Goal: Check status: Check status

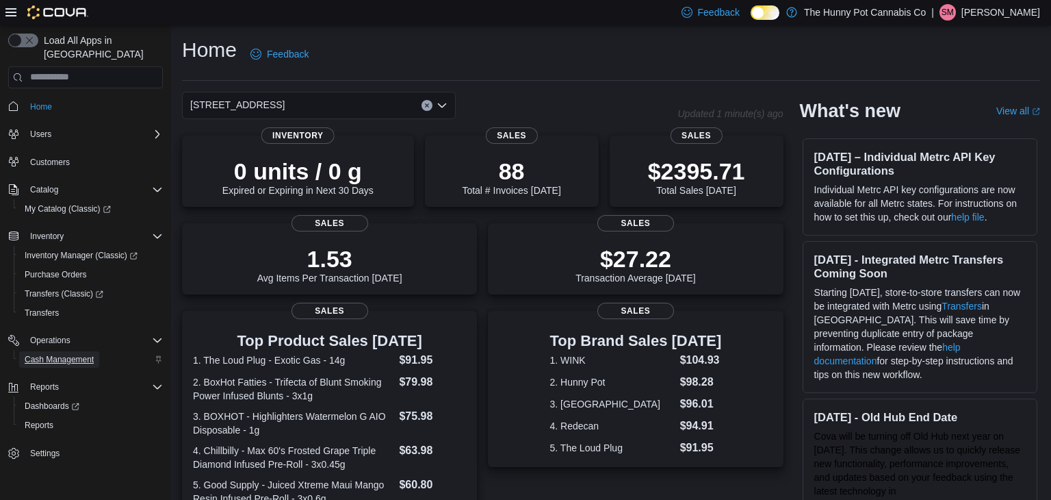
click at [89, 354] on span "Cash Management" at bounding box center [59, 359] width 69 height 11
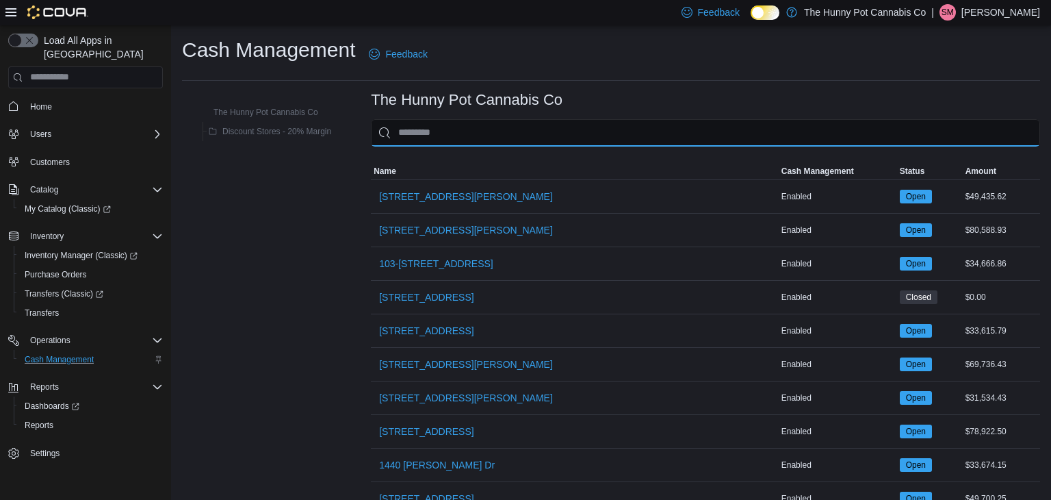
click at [557, 136] on input "This is a search bar. As you type, the results lower in the page will automatic…" at bounding box center [705, 132] width 669 height 27
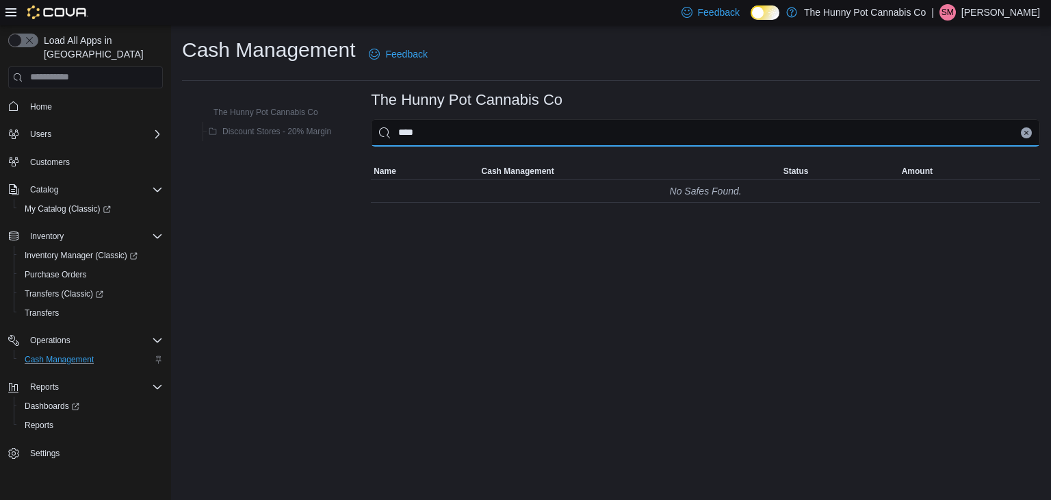
type input "***"
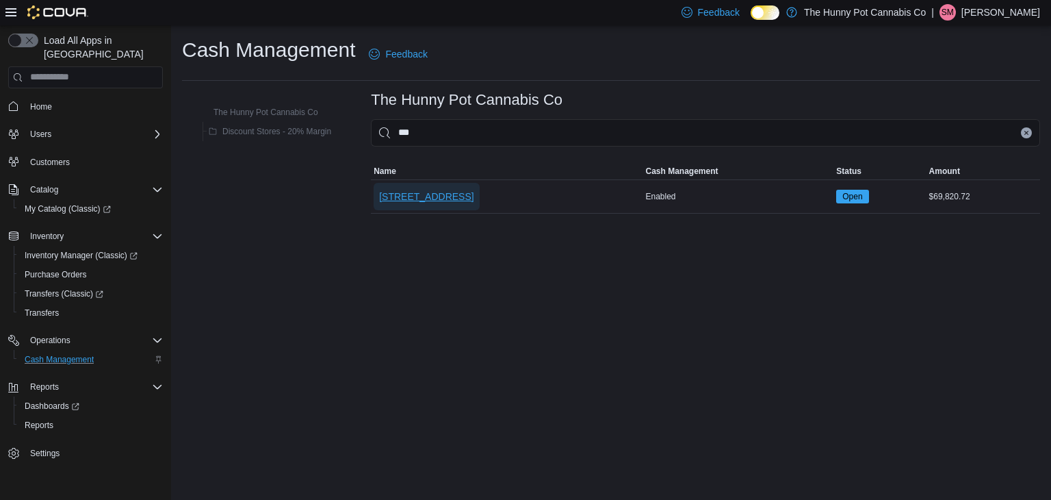
click at [428, 196] on span "[STREET_ADDRESS]" at bounding box center [426, 197] width 94 height 14
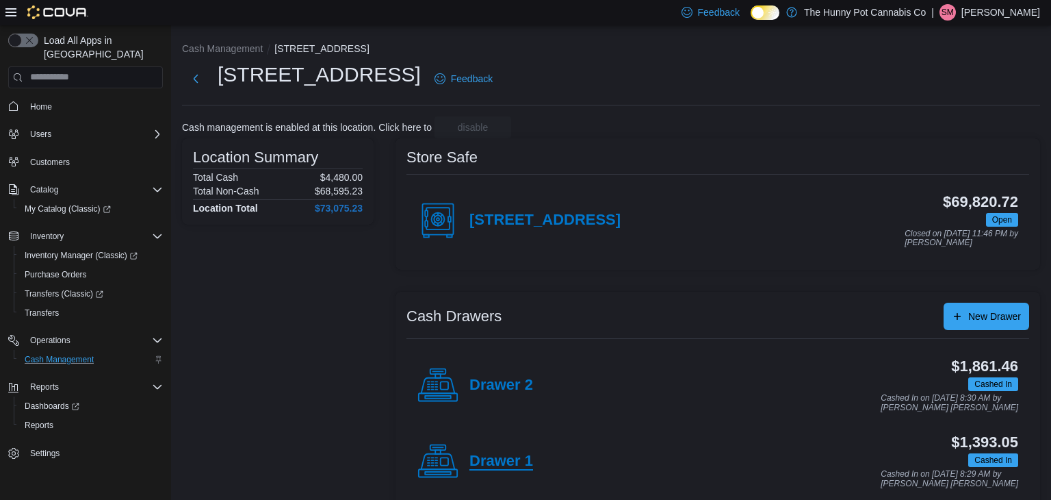
click at [493, 469] on h4 "Drawer 1" at bounding box center [502, 461] width 64 height 18
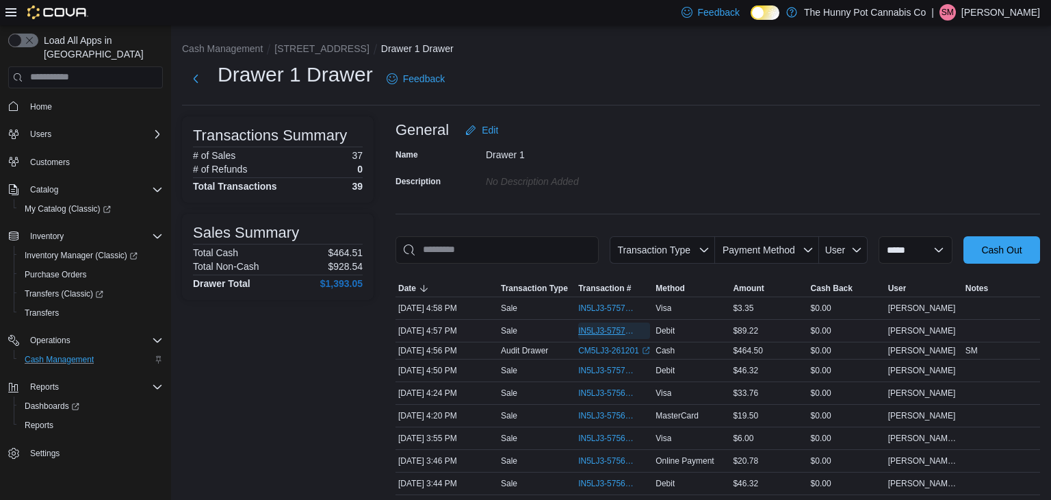
click at [585, 332] on span "IN5LJ3-5757078" at bounding box center [607, 330] width 58 height 11
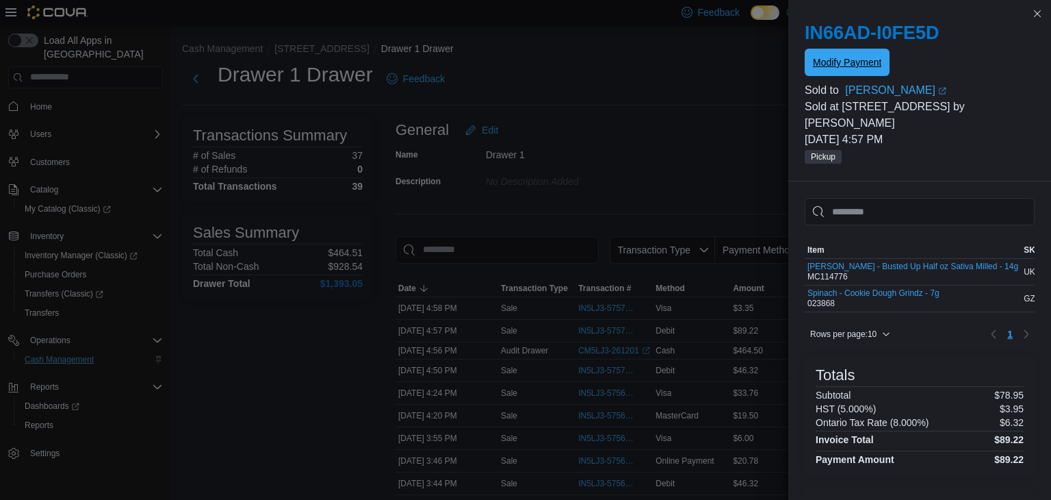
click at [847, 72] on span "Modify Payment" at bounding box center [847, 62] width 68 height 27
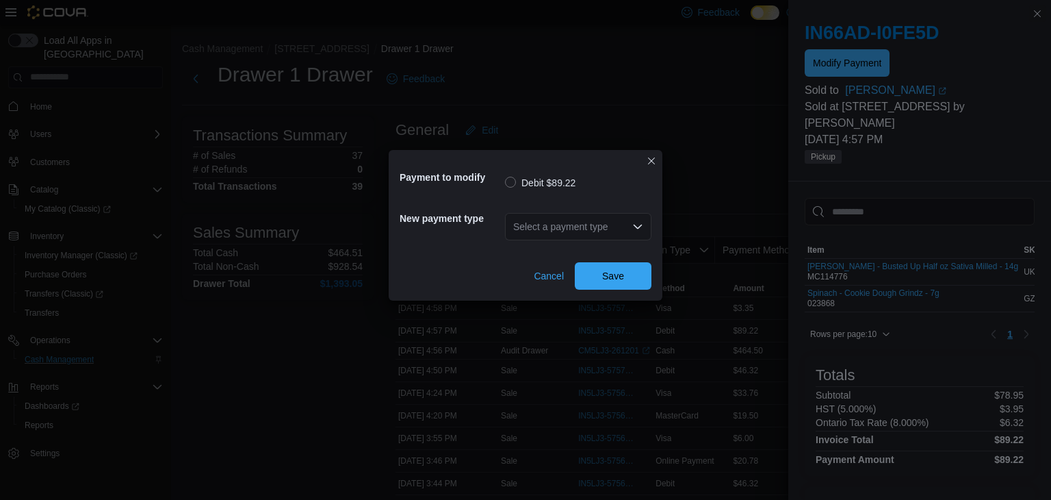
click at [600, 224] on div "Select a payment type" at bounding box center [578, 226] width 146 height 27
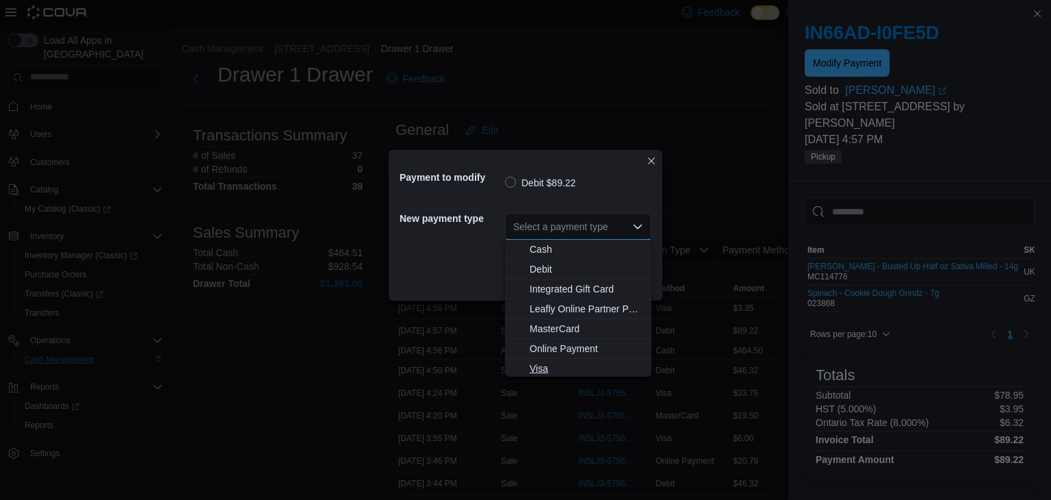
click at [559, 372] on span "Visa" at bounding box center [587, 368] width 114 height 14
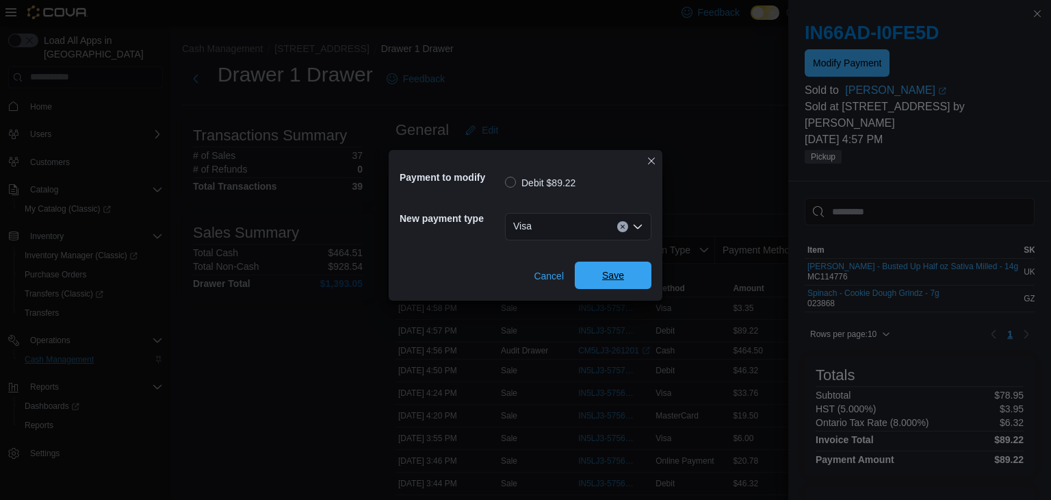
click at [598, 278] on span "Save" at bounding box center [613, 274] width 60 height 27
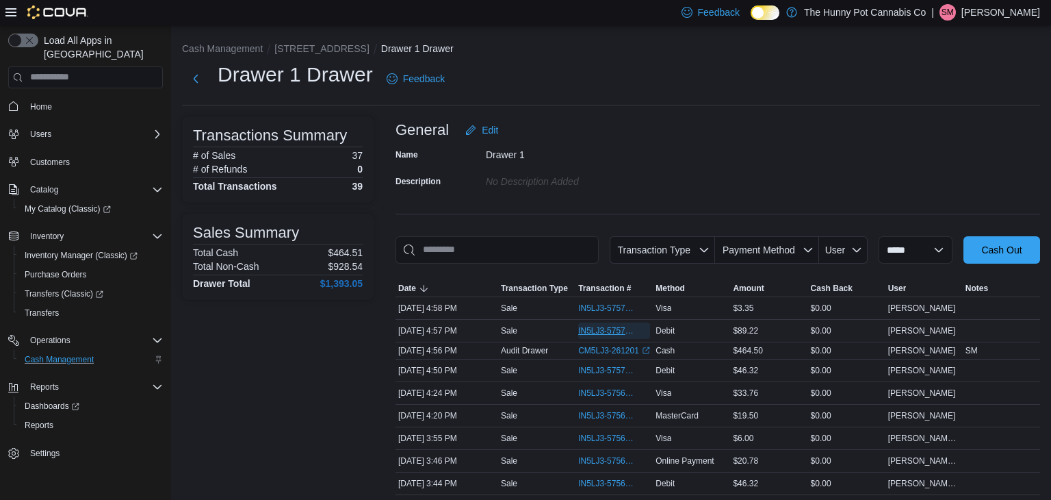
click at [611, 331] on span "IN5LJ3-5757078" at bounding box center [607, 330] width 58 height 11
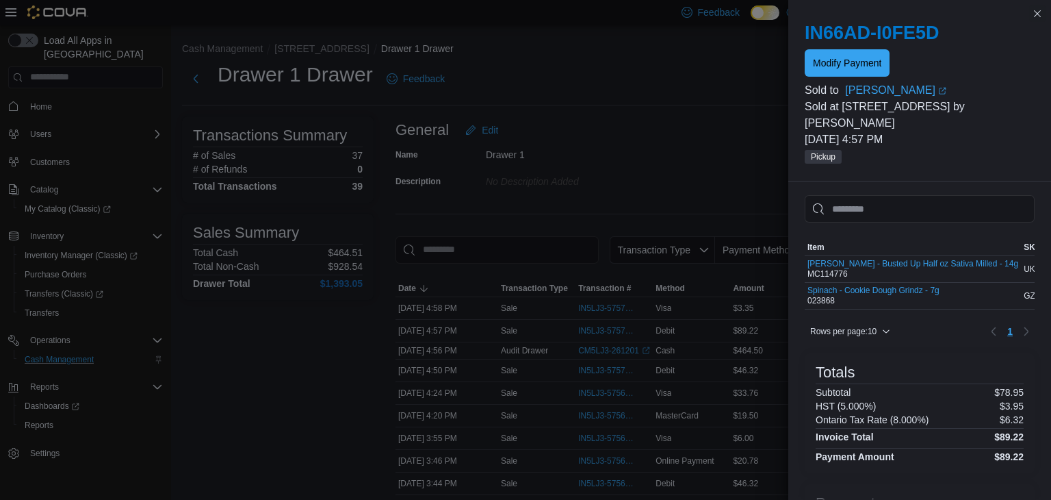
scroll to position [3, 0]
click at [836, 65] on span "Modify Payment" at bounding box center [847, 62] width 68 height 14
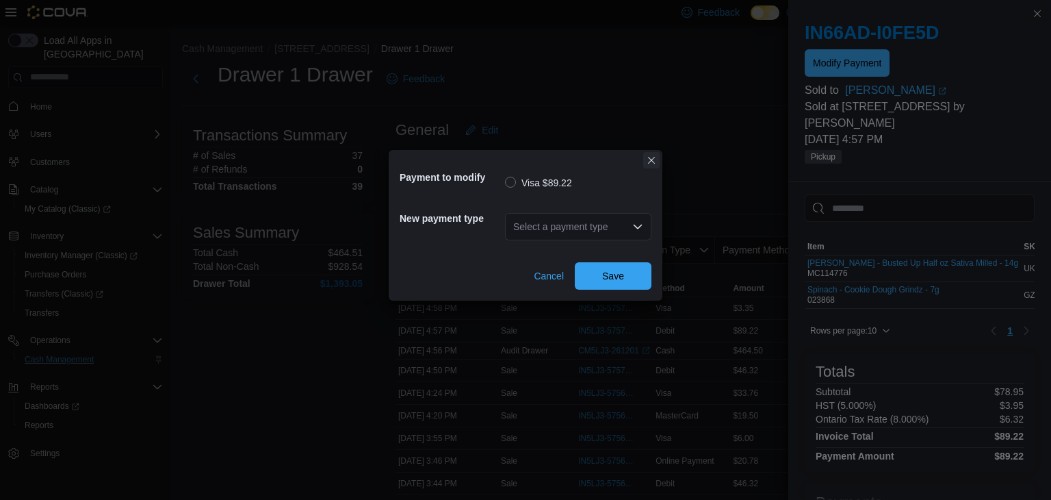
click at [652, 154] on button "Closes this modal window" at bounding box center [651, 160] width 16 height 16
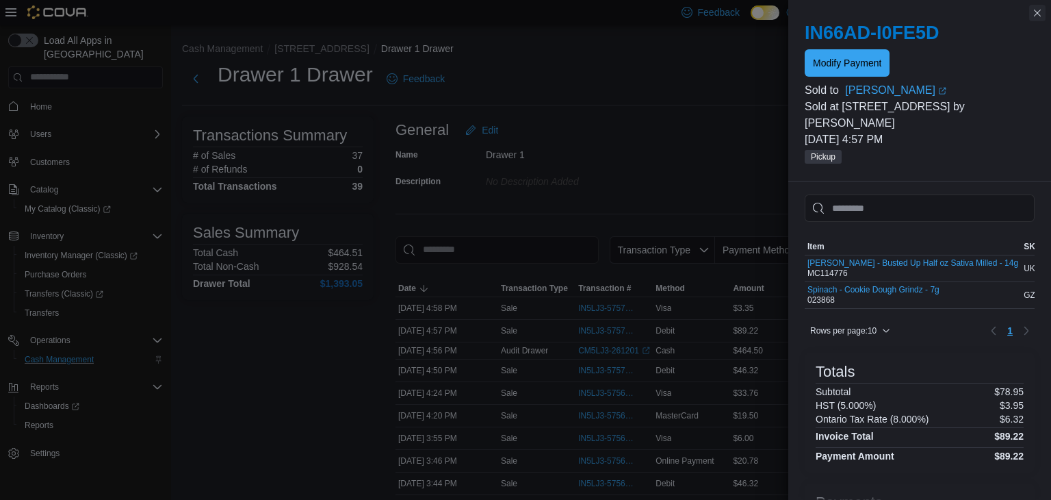
click at [1038, 14] on button "Close this dialog" at bounding box center [1037, 13] width 16 height 16
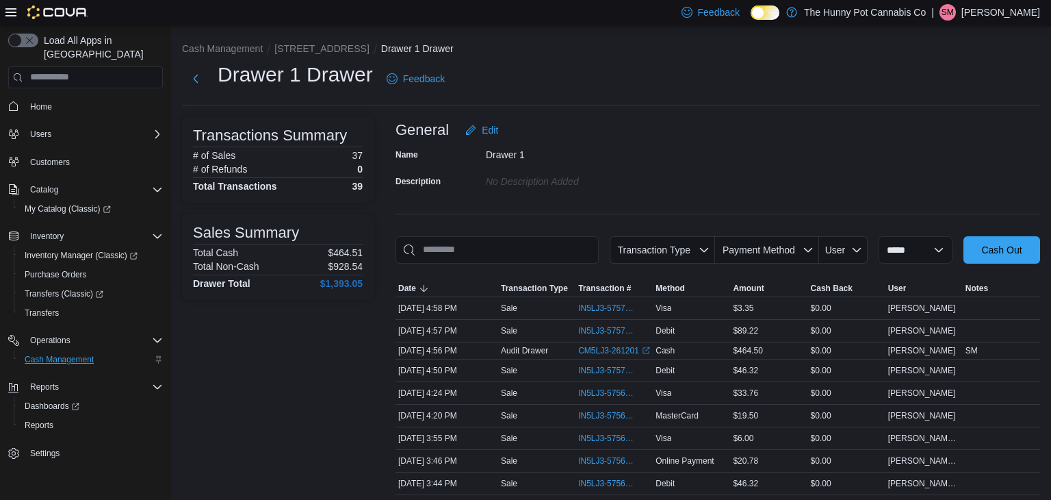
click at [771, 91] on div "Drawer 1 Drawer Feedback" at bounding box center [611, 79] width 858 height 36
click at [52, 250] on span "Inventory Manager (Classic)" at bounding box center [81, 255] width 113 height 11
click at [43, 417] on span "Reports" at bounding box center [39, 425] width 29 height 16
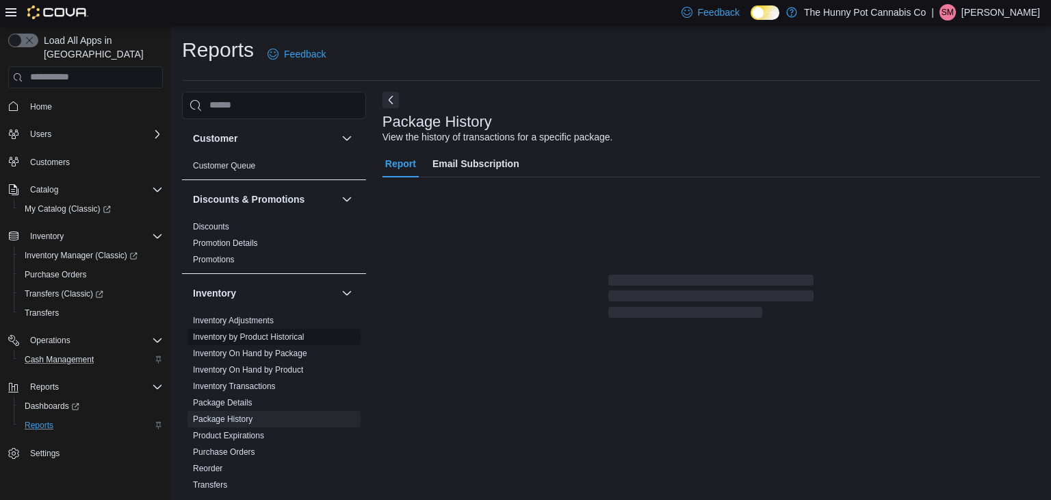
scroll to position [5, 0]
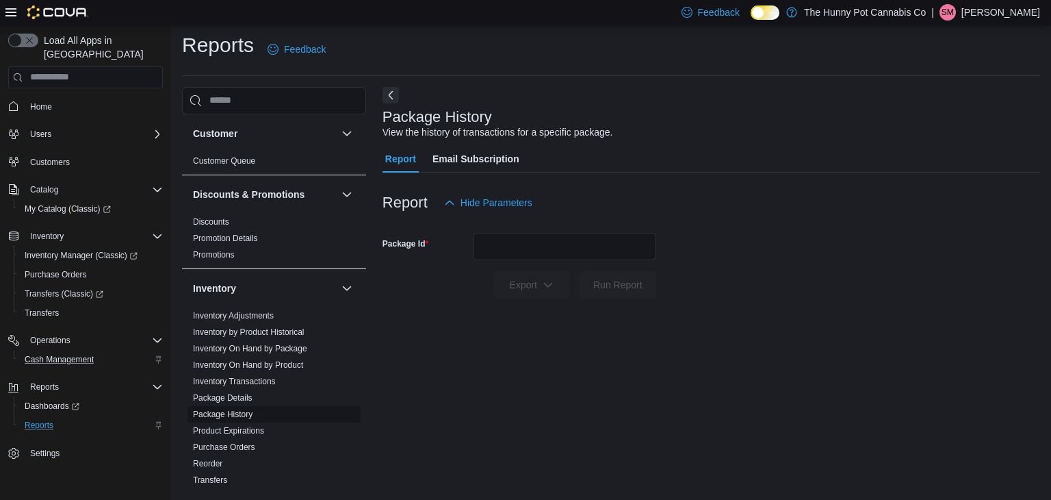
click at [220, 415] on link "Package History" at bounding box center [223, 414] width 60 height 10
click at [506, 250] on input "Package Id" at bounding box center [564, 246] width 183 height 27
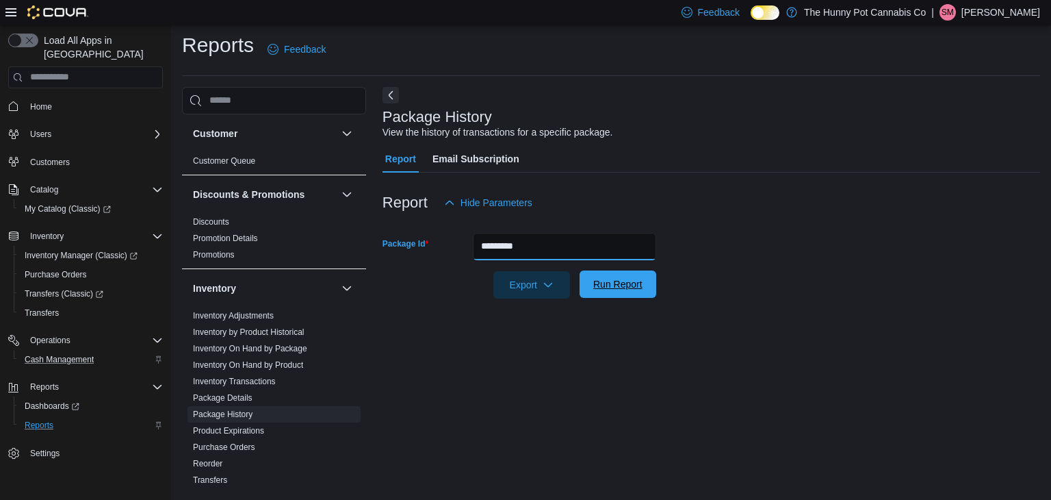
type input "*********"
click at [606, 279] on span "Run Report" at bounding box center [617, 284] width 49 height 14
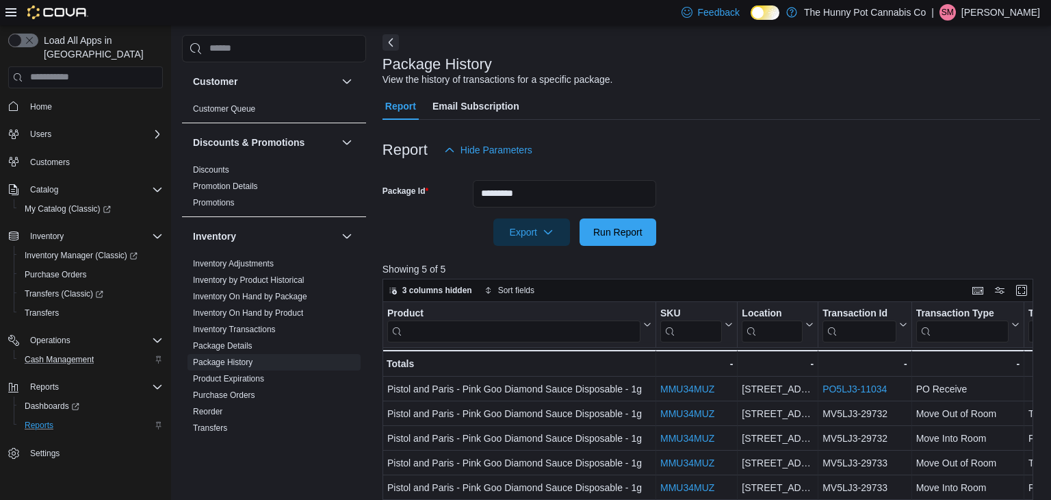
scroll to position [57, 0]
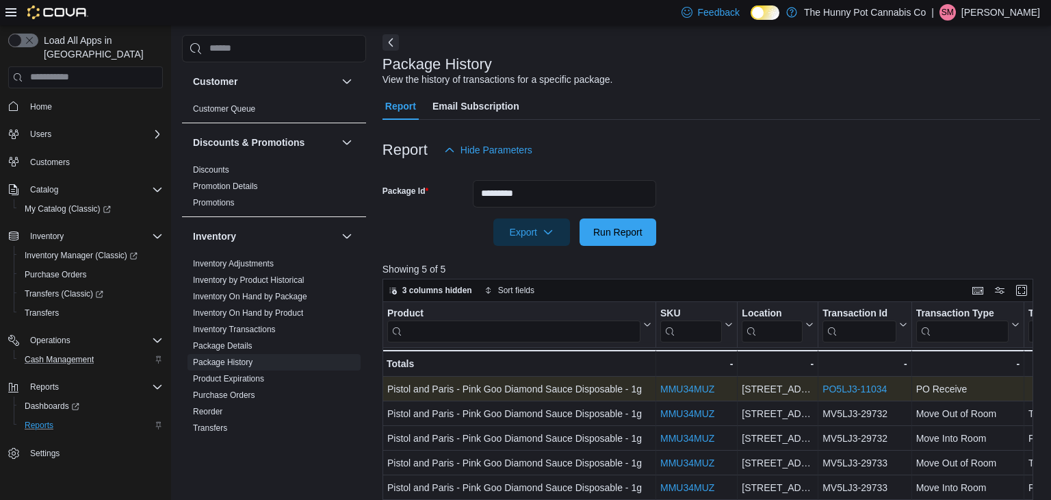
click at [851, 385] on link "PO5LJ3-11034" at bounding box center [855, 388] width 64 height 11
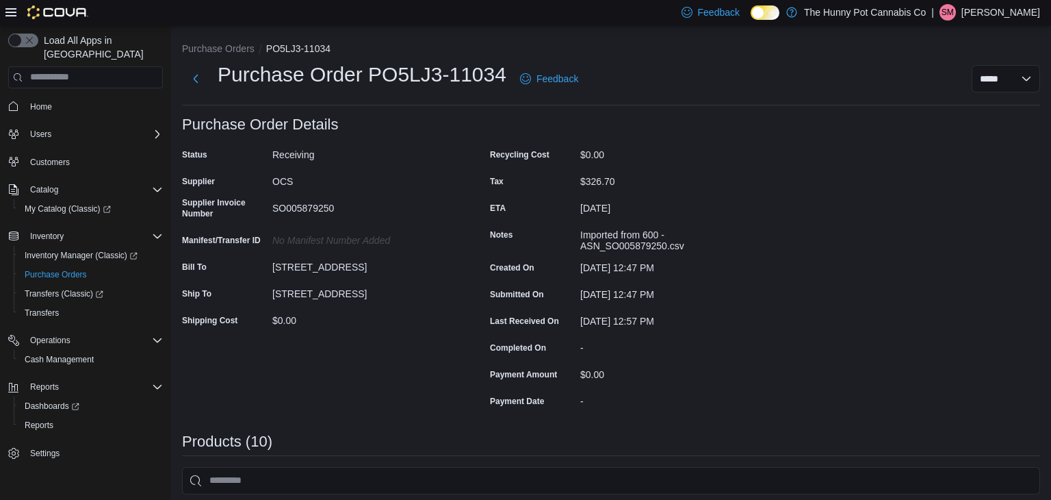
click at [675, 155] on div "$0.00" at bounding box center [671, 152] width 183 height 16
